Goal: Information Seeking & Learning: Learn about a topic

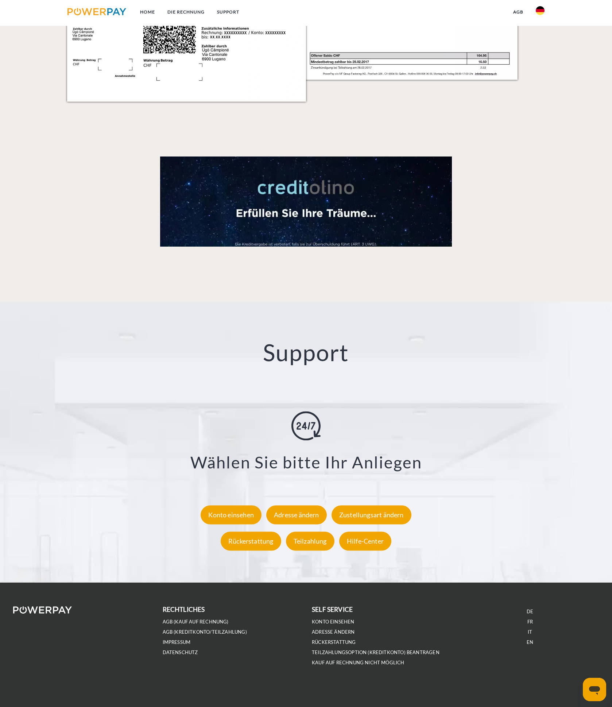
scroll to position [1088, 0]
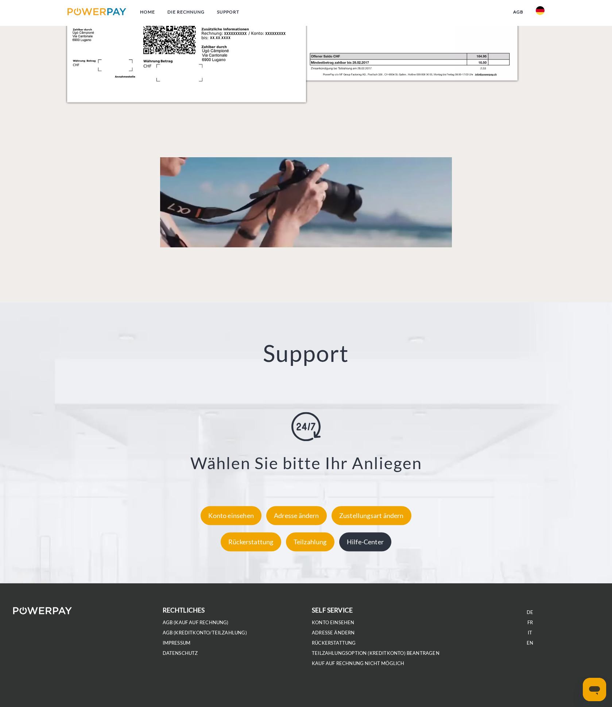
click at [352, 540] on div "Hilfe-Center" at bounding box center [365, 541] width 52 height 19
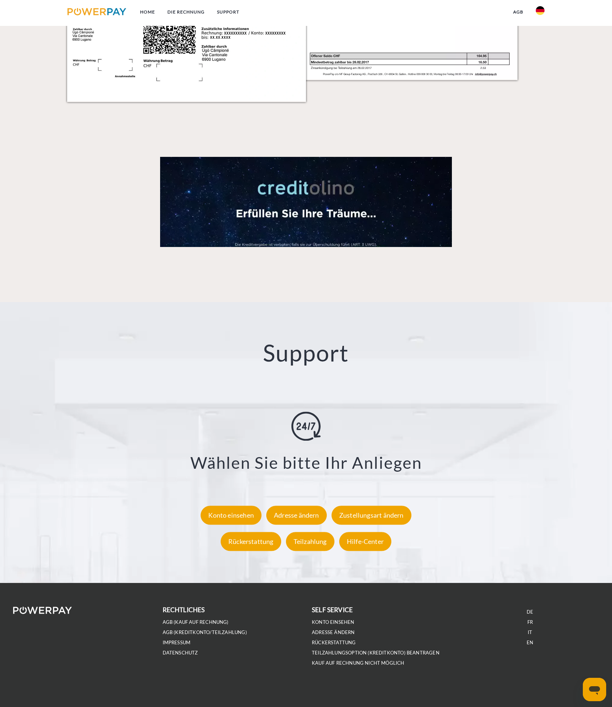
scroll to position [1088, 0]
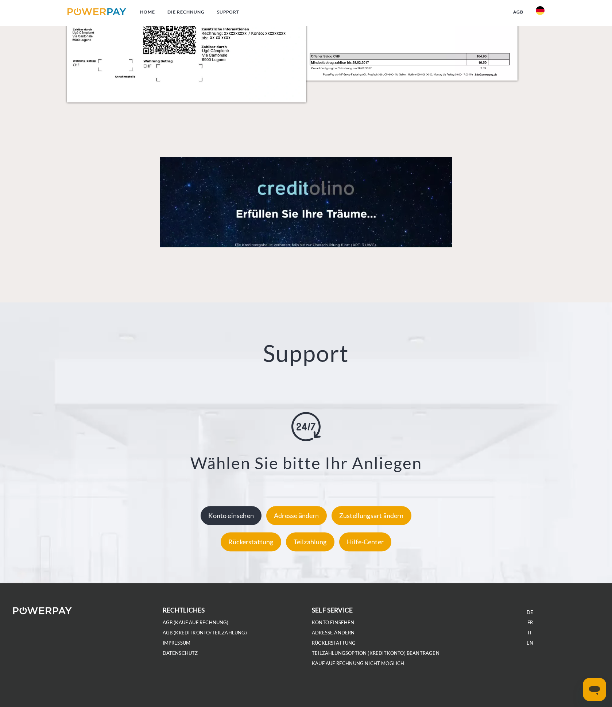
click at [252, 517] on div "Konto einsehen" at bounding box center [231, 515] width 61 height 19
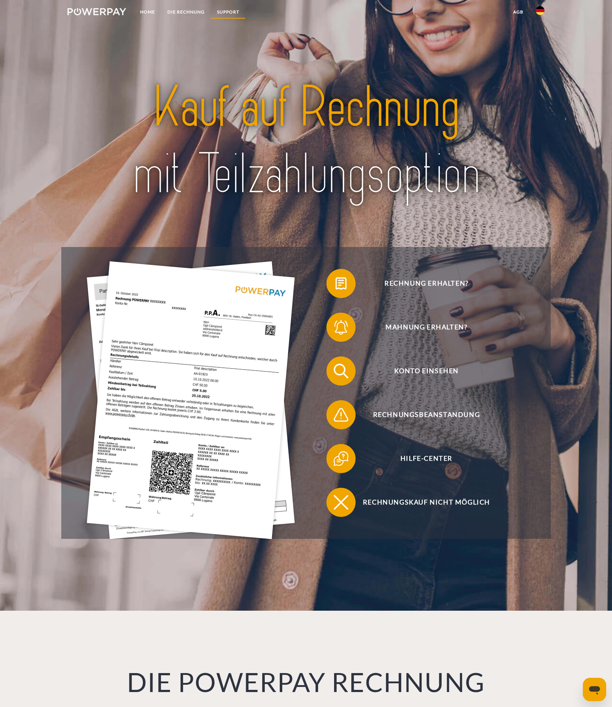
click at [239, 9] on link "SUPPORT" at bounding box center [228, 11] width 35 height 13
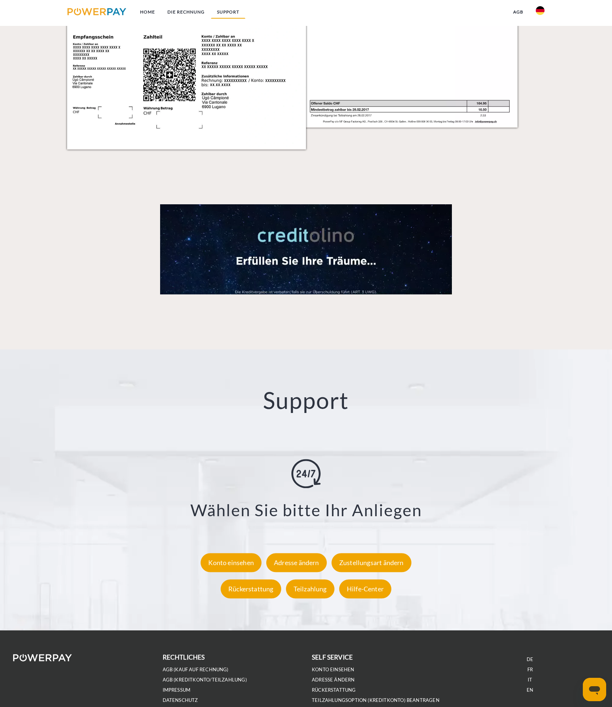
scroll to position [1088, 0]
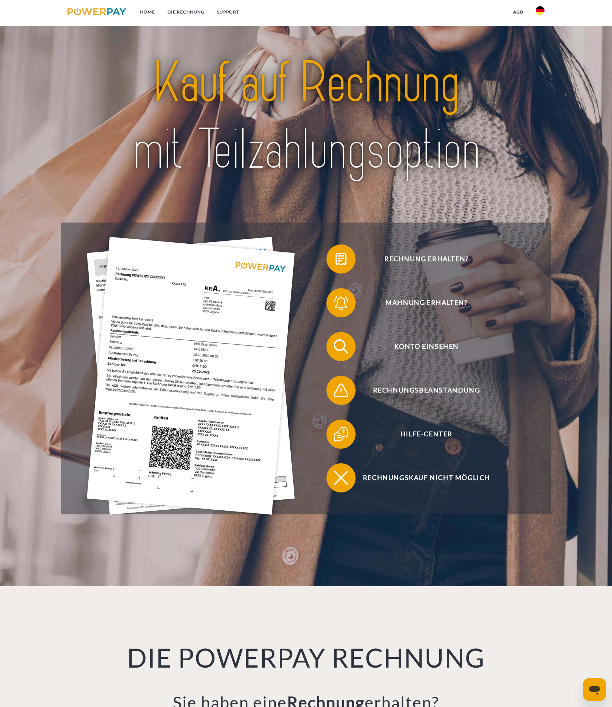
scroll to position [24, 0]
click at [229, 12] on link "SUPPORT" at bounding box center [228, 11] width 35 height 13
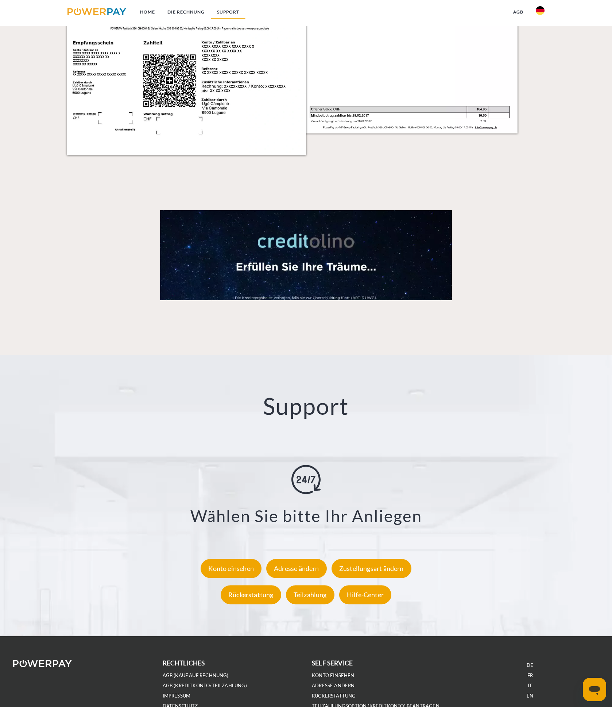
scroll to position [1088, 0]
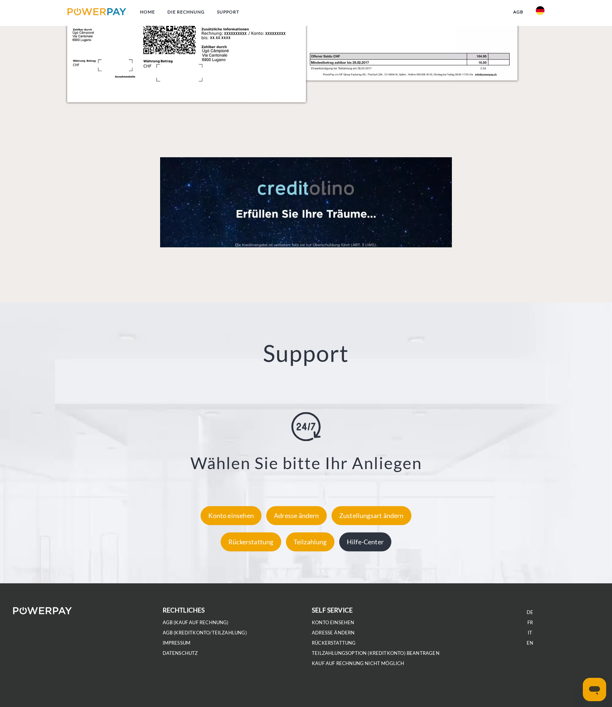
click at [342, 542] on div "Hilfe-Center" at bounding box center [365, 541] width 52 height 19
